Goal: Complete Application Form: Complete application form

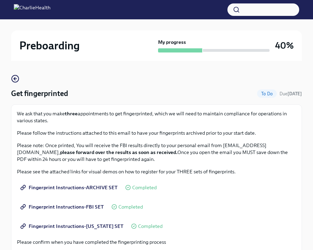
scroll to position [32, 0]
drag, startPoint x: 65, startPoint y: 113, endPoint x: 116, endPoint y: 127, distance: 53.0
click at [116, 127] on div "We ask that you make three appointments to get fingerprinted, which we will nee…" at bounding box center [156, 136] width 279 height 52
click at [37, 115] on p "We ask that you make three appointments to get fingerprinted, which we will nee…" at bounding box center [156, 117] width 279 height 14
drag, startPoint x: 17, startPoint y: 113, endPoint x: 51, endPoint y: 120, distance: 35.5
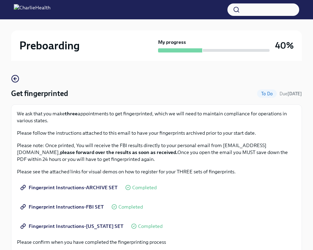
click at [51, 120] on div "We ask that you make three appointments to get fingerprinted, which we will nee…" at bounding box center [156, 225] width 291 height 243
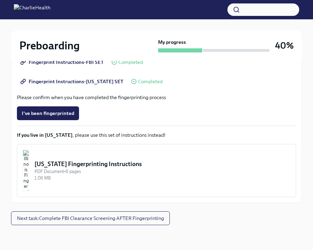
scroll to position [177, 0]
click at [67, 221] on button "Next task : Complete FBI Clearance Screening AFTER Fingerprinting" at bounding box center [90, 218] width 159 height 14
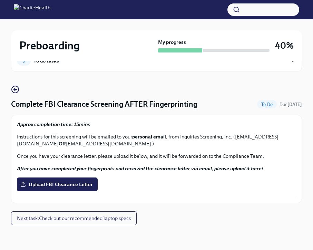
scroll to position [22, 0]
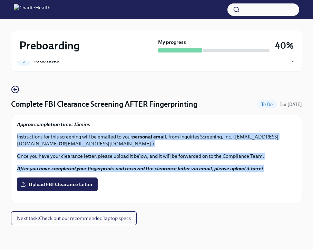
drag, startPoint x: 17, startPoint y: 135, endPoint x: 193, endPoint y: 177, distance: 180.7
click at [193, 177] on div "Approx completion time: 15mins Instructions for this screening will be emailed …" at bounding box center [156, 159] width 279 height 76
click at [116, 222] on button "Next task : Check out our recommended laptop specs" at bounding box center [73, 218] width 125 height 14
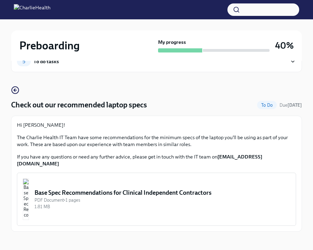
scroll to position [21, 0]
click at [137, 189] on div "Base Spec Recommendations for Clinical Independent Contractors" at bounding box center [161, 193] width 255 height 8
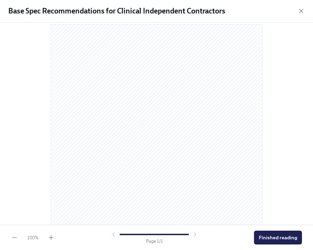
scroll to position [10, 0]
click at [269, 239] on span "Finished reading" at bounding box center [278, 237] width 38 height 7
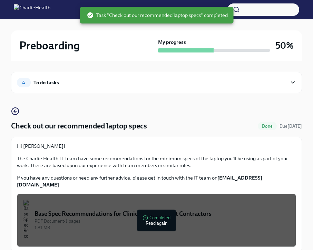
scroll to position [0, 0]
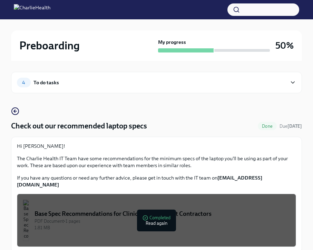
click at [293, 80] on icon at bounding box center [292, 82] width 7 height 7
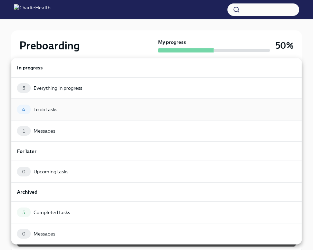
click at [66, 111] on div "4 To do tasks" at bounding box center [156, 109] width 279 height 10
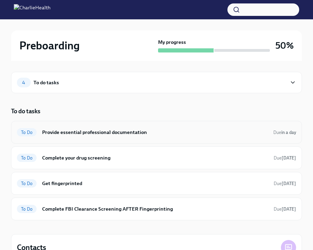
click at [69, 131] on h6 "Provide essential professional documentation" at bounding box center [154, 132] width 225 height 8
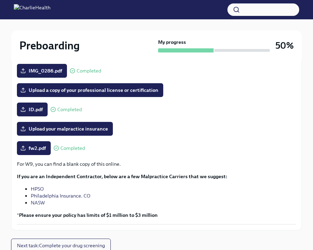
scroll to position [152, 0]
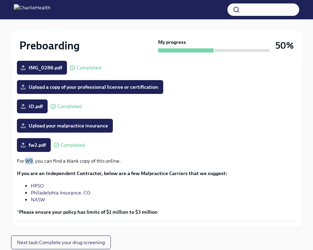
drag, startPoint x: 25, startPoint y: 160, endPoint x: 33, endPoint y: 161, distance: 8.8
click at [33, 161] on p "For W9, you can find a blank copy of this online." at bounding box center [156, 160] width 279 height 7
copy p "W9"
click at [35, 141] on label "fw2.pdf" at bounding box center [34, 145] width 34 height 14
click at [0, 0] on input "fw2.pdf" at bounding box center [0, 0] width 0 height 0
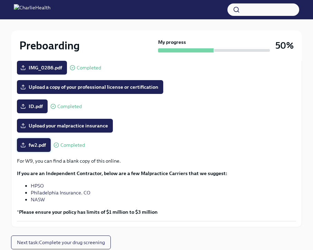
click at [41, 147] on span "fw2.pdf" at bounding box center [34, 144] width 24 height 7
click at [0, 0] on input "fw2.pdf" at bounding box center [0, 0] width 0 height 0
click at [33, 108] on span "ID.pdf" at bounding box center [32, 106] width 21 height 7
click at [0, 0] on input "ID.pdf" at bounding box center [0, 0] width 0 height 0
click at [33, 110] on label "ID.pdf" at bounding box center [32, 106] width 31 height 14
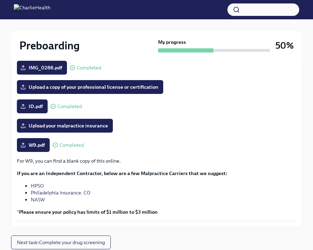
click at [0, 0] on input "ID.pdf" at bounding box center [0, 0] width 0 height 0
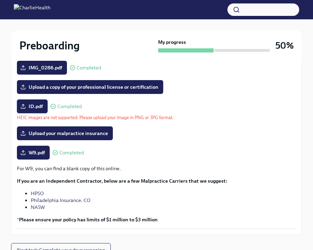
click at [44, 107] on label "ID.pdf" at bounding box center [32, 106] width 31 height 14
click at [0, 0] on input "ID.pdf" at bounding box center [0, 0] width 0 height 0
click at [30, 112] on label "ID.pdf" at bounding box center [32, 106] width 31 height 14
click at [0, 0] on input "ID.pdf" at bounding box center [0, 0] width 0 height 0
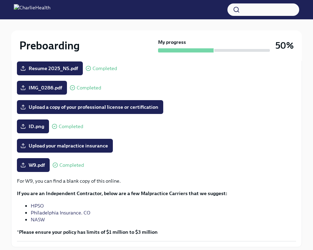
scroll to position [132, 0]
drag, startPoint x: 79, startPoint y: 105, endPoint x: 125, endPoint y: 109, distance: 46.7
click at [125, 109] on span "Upload a copy of your professional license or certification" at bounding box center [90, 106] width 137 height 7
click at [0, 0] on input "Upload a copy of your professional license or certification" at bounding box center [0, 0] width 0 height 0
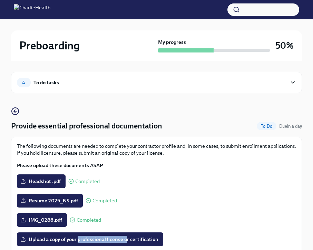
scroll to position [0, 0]
